Goal: Task Accomplishment & Management: Manage account settings

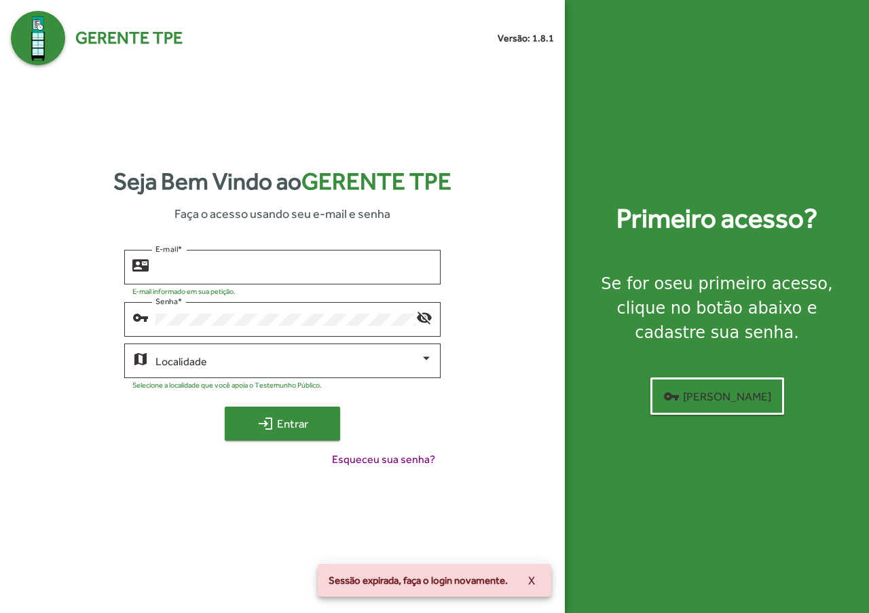
type input "**********"
click at [261, 425] on mat-icon "login" at bounding box center [265, 423] width 16 height 16
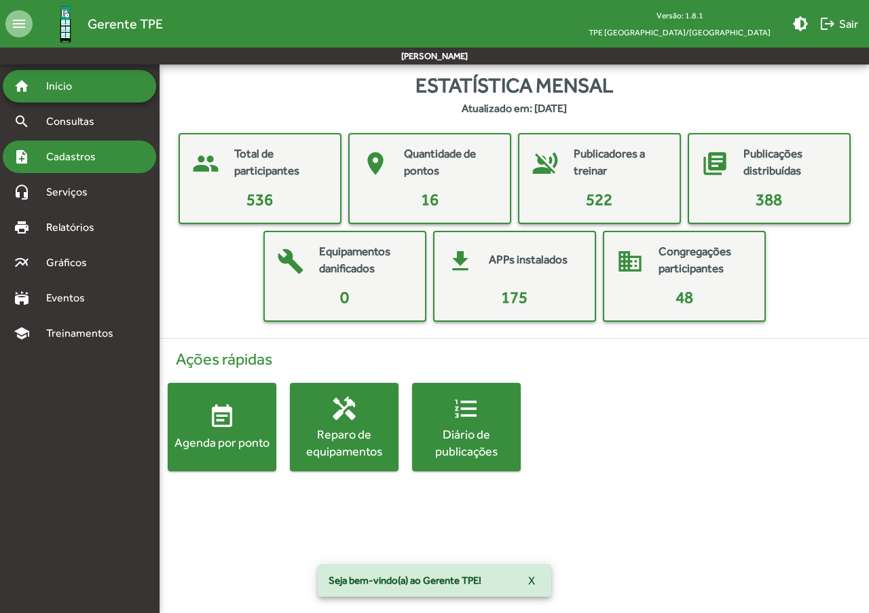
click at [83, 162] on span "Cadastros" at bounding box center [75, 157] width 75 height 16
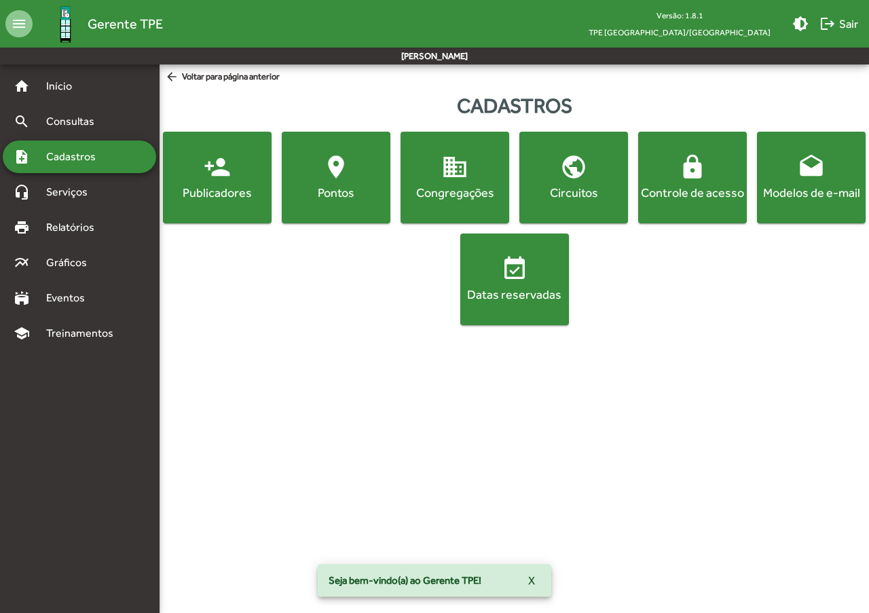
click at [235, 192] on div "Publicadores" at bounding box center [217, 192] width 103 height 17
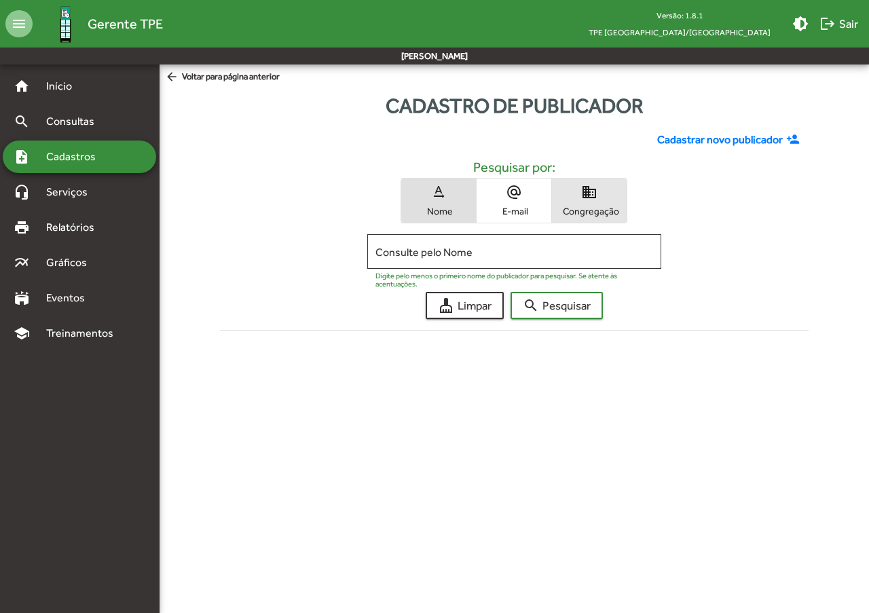
click at [571, 199] on span "domain Congregação" at bounding box center [589, 200] width 75 height 44
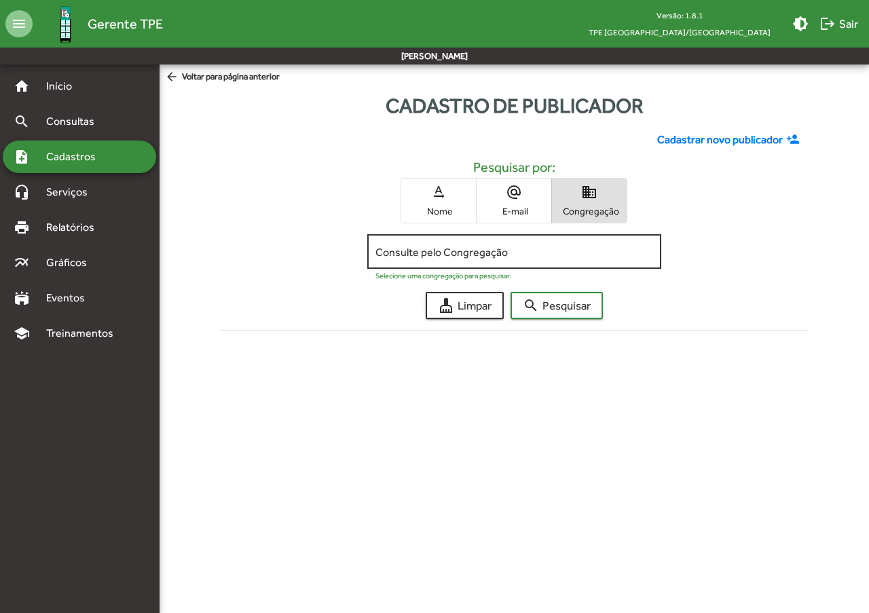
click at [489, 251] on input "Consulte pelo Congregação" at bounding box center [514, 252] width 278 height 12
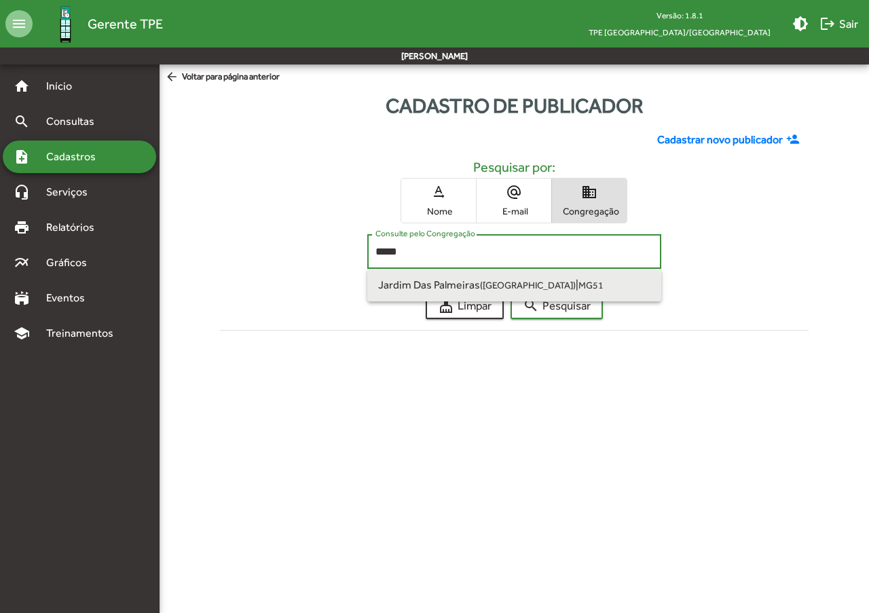
click at [494, 280] on small "([GEOGRAPHIC_DATA])" at bounding box center [528, 285] width 96 height 11
type input "**********"
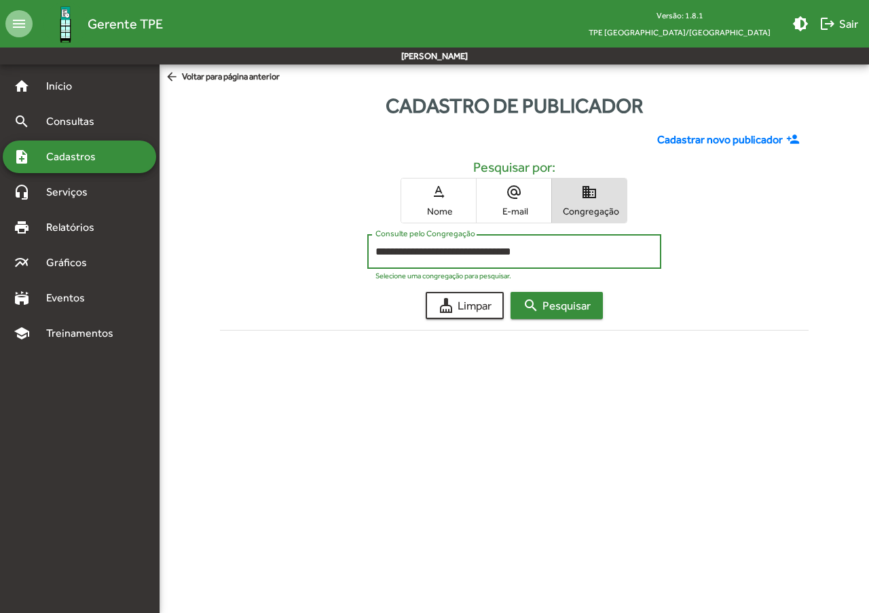
click at [537, 307] on mat-icon "search" at bounding box center [531, 305] width 16 height 16
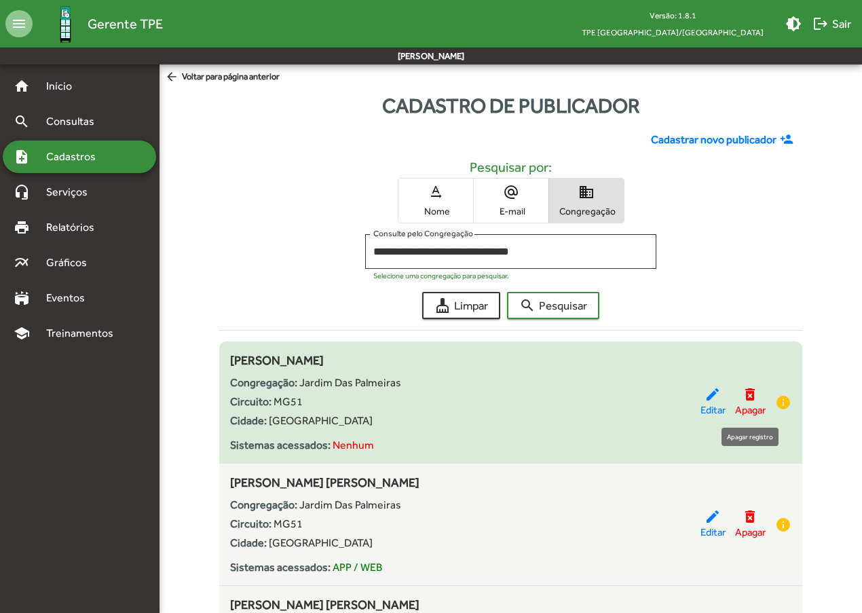
click at [747, 390] on mat-icon "delete_forever" at bounding box center [750, 394] width 16 height 16
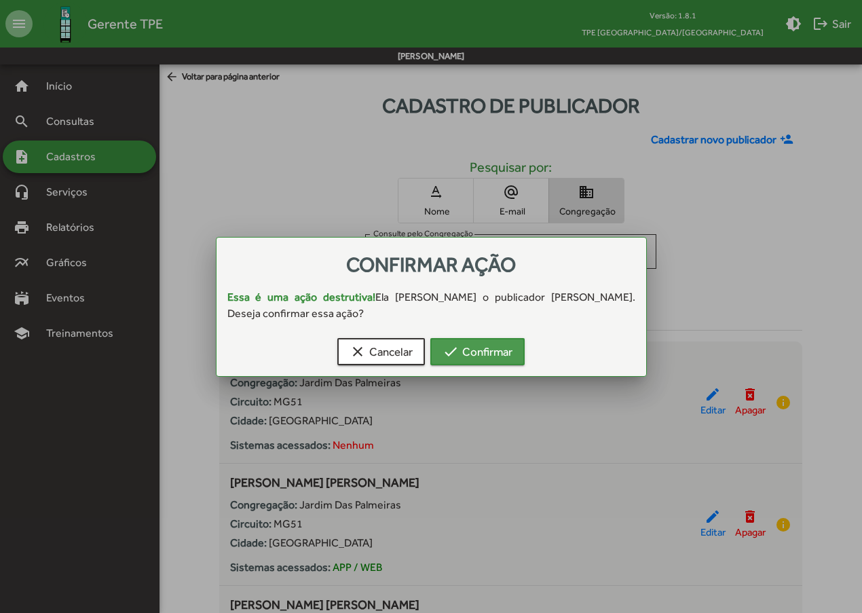
click at [445, 349] on mat-icon "check" at bounding box center [450, 351] width 16 height 16
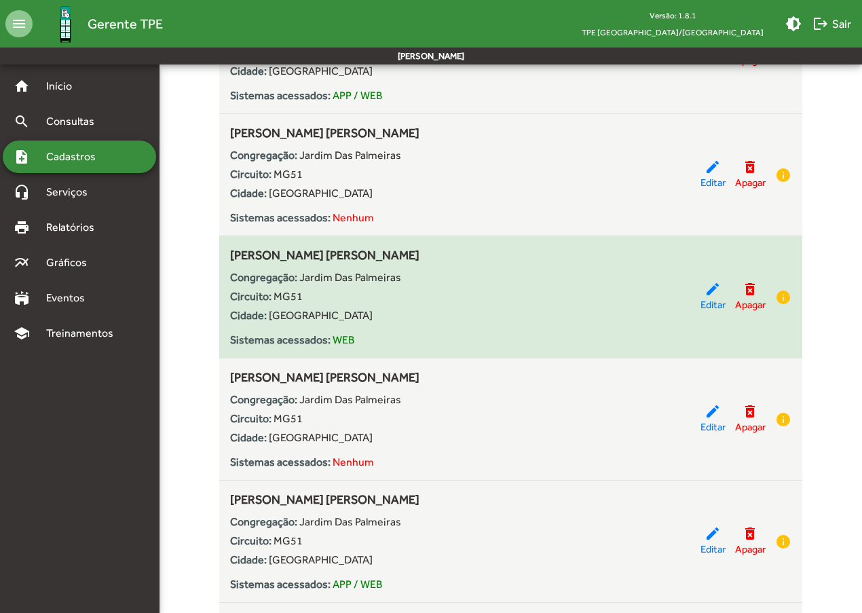
scroll to position [271, 0]
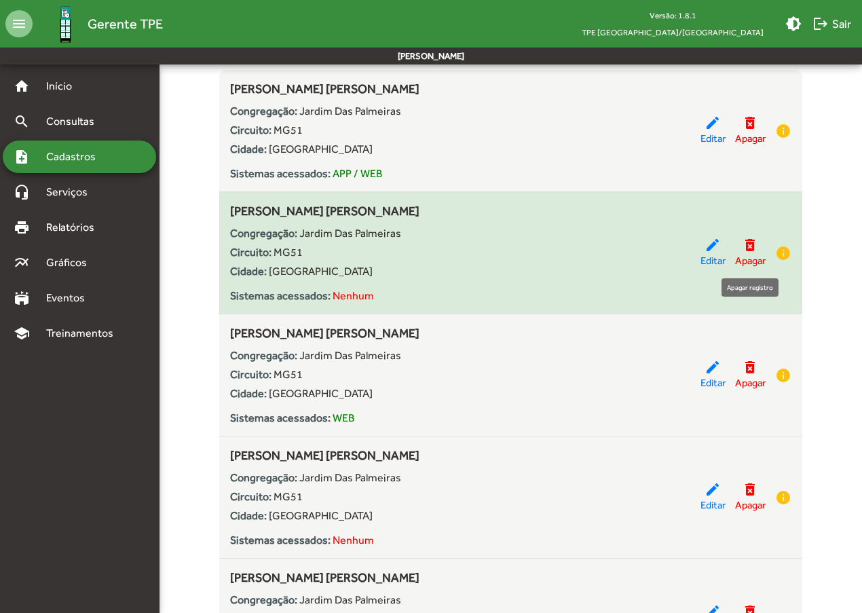
click at [748, 243] on mat-icon "delete_forever" at bounding box center [750, 245] width 16 height 16
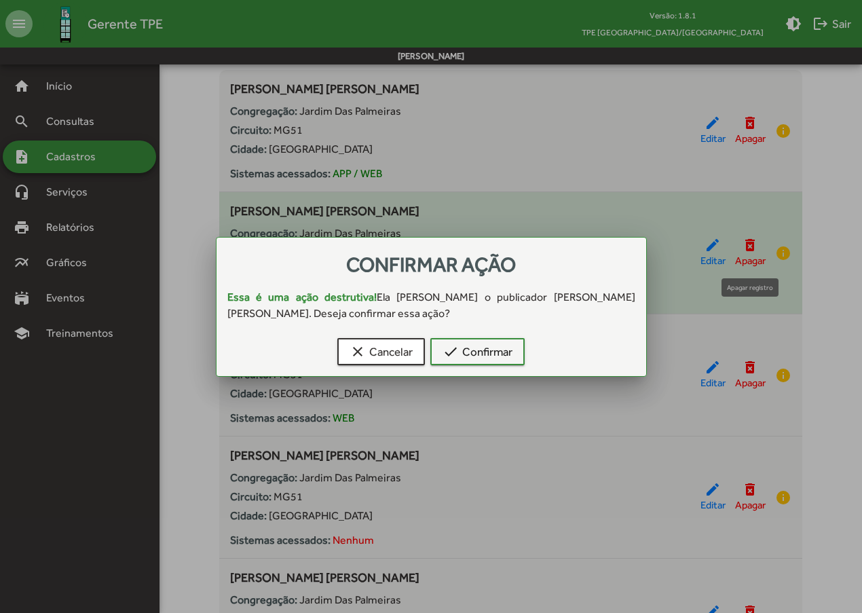
scroll to position [0, 0]
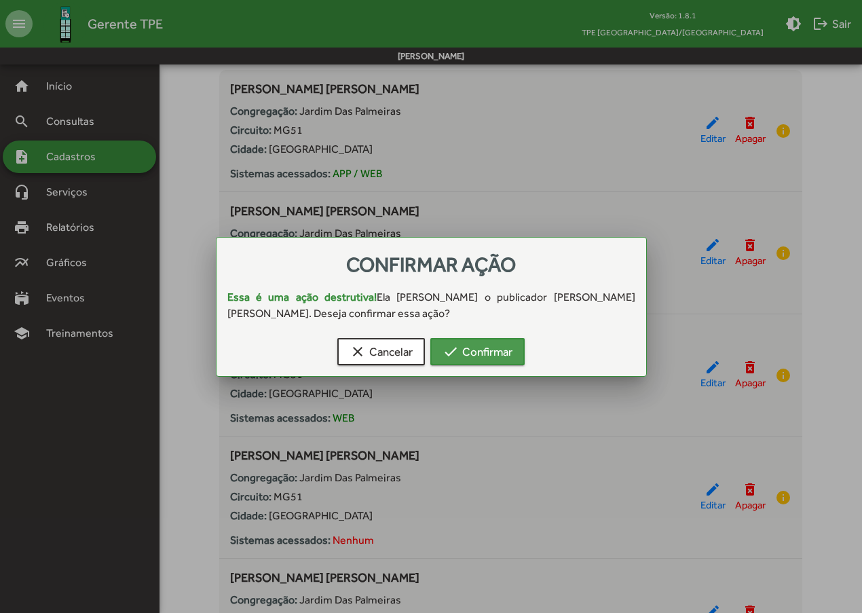
click at [499, 356] on span "check Confirmar" at bounding box center [477, 351] width 70 height 24
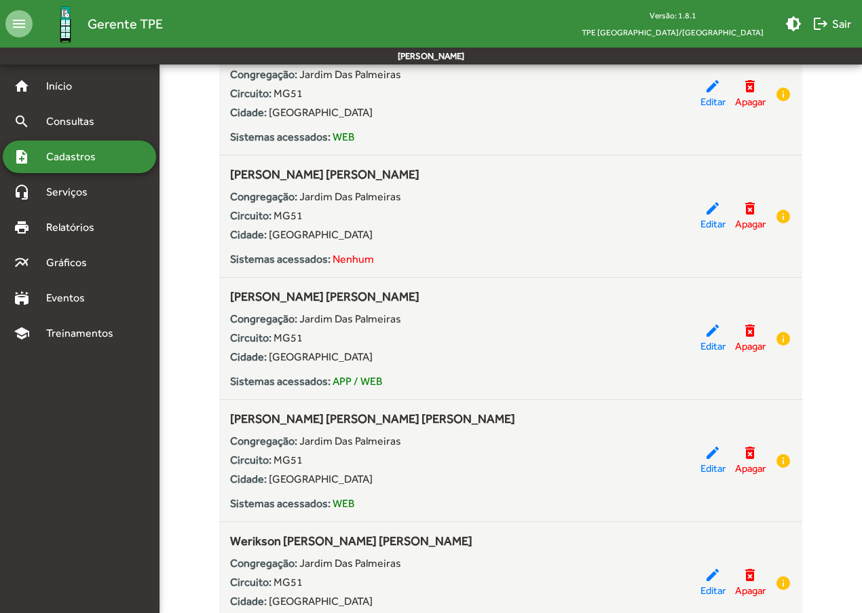
scroll to position [504, 0]
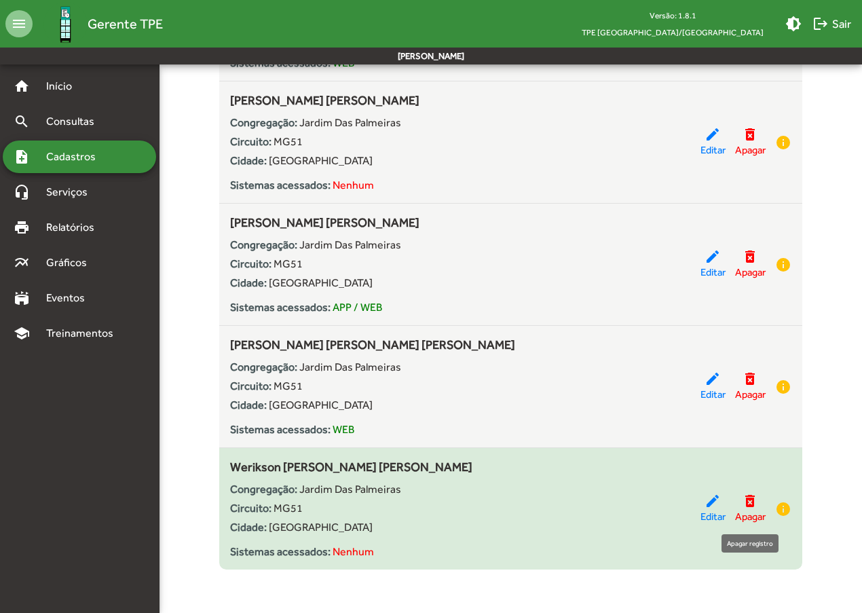
click at [747, 502] on mat-icon "delete_forever" at bounding box center [750, 501] width 16 height 16
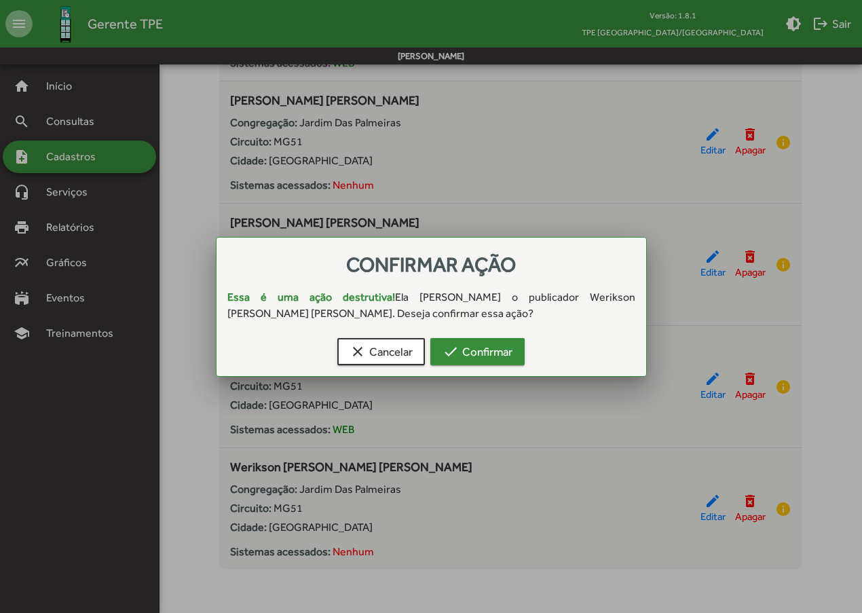
click at [469, 351] on span "check Confirmar" at bounding box center [477, 351] width 70 height 24
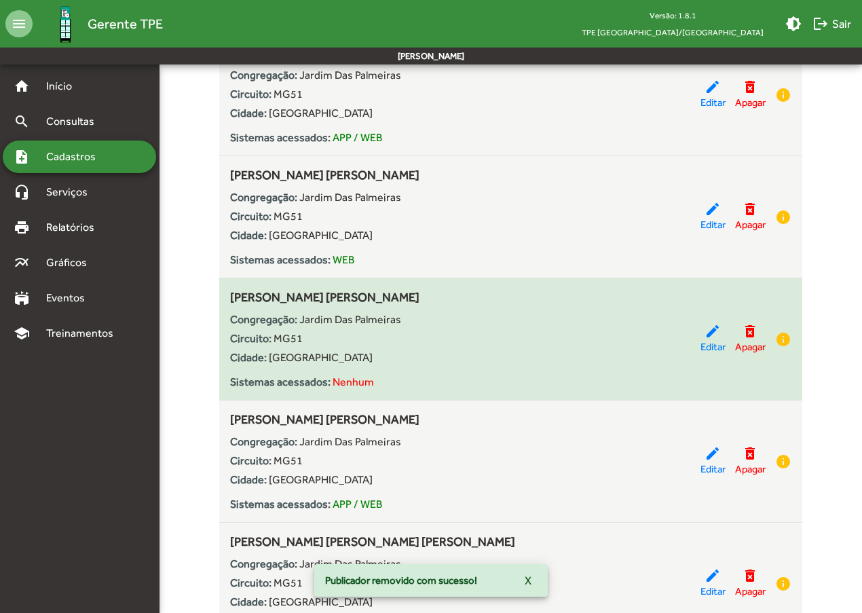
scroll to position [339, 0]
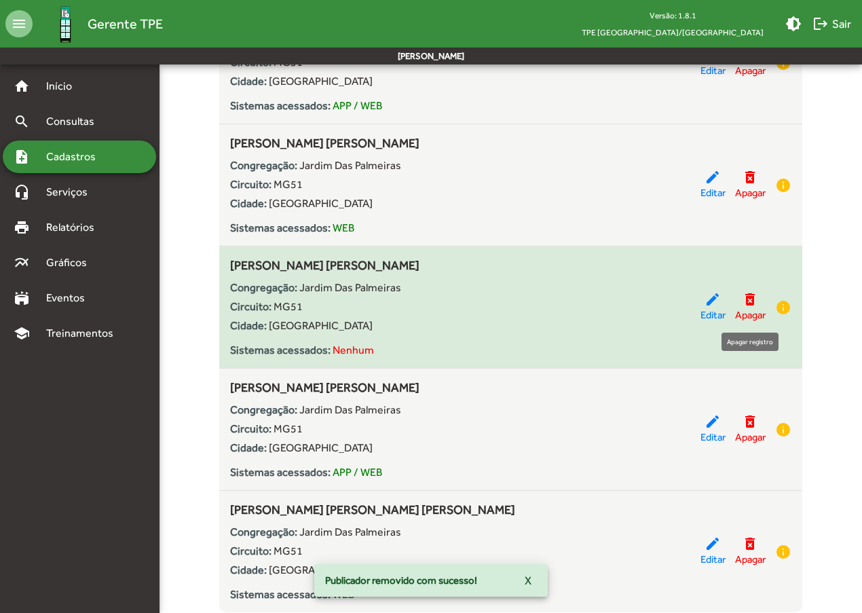
click at [751, 301] on mat-icon "delete_forever" at bounding box center [750, 299] width 16 height 16
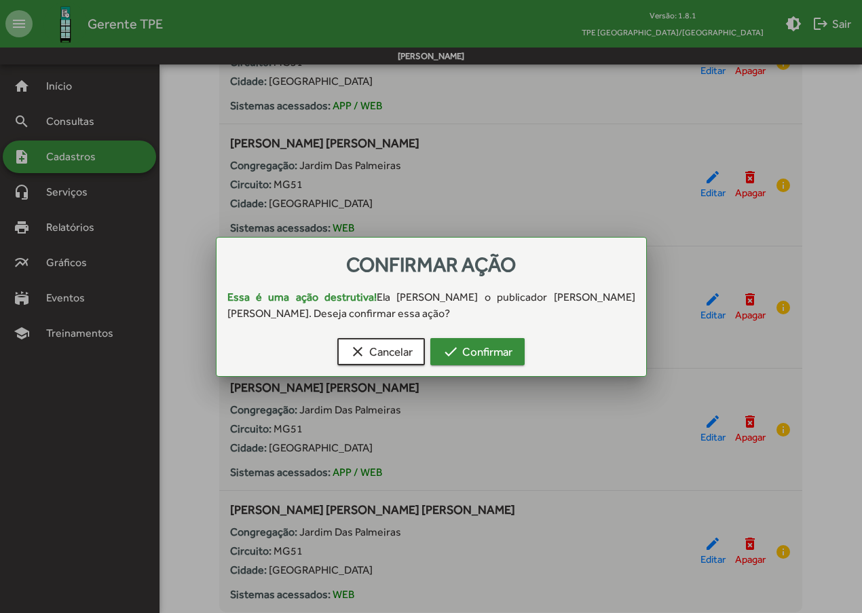
click at [470, 354] on span "check Confirmar" at bounding box center [477, 351] width 70 height 24
